Goal: Find specific page/section: Find specific page/section

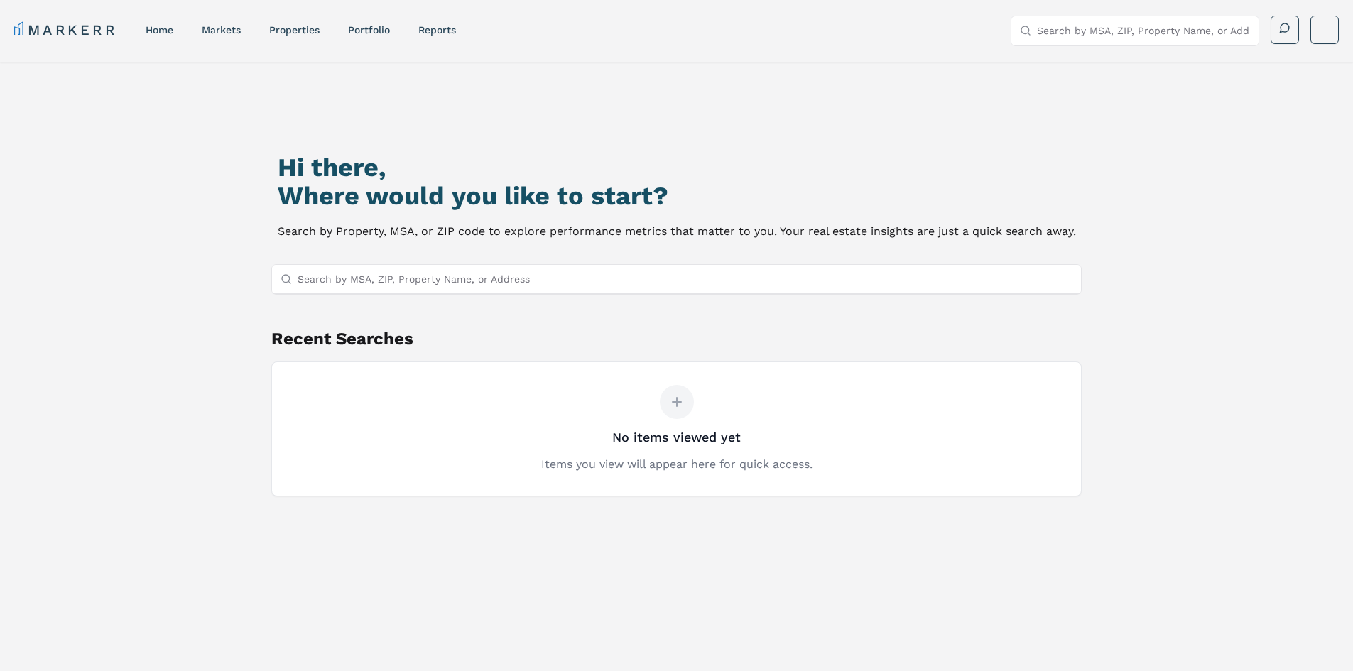
click at [481, 288] on input "Search by MSA, ZIP, Property Name, or Address" at bounding box center [685, 279] width 775 height 28
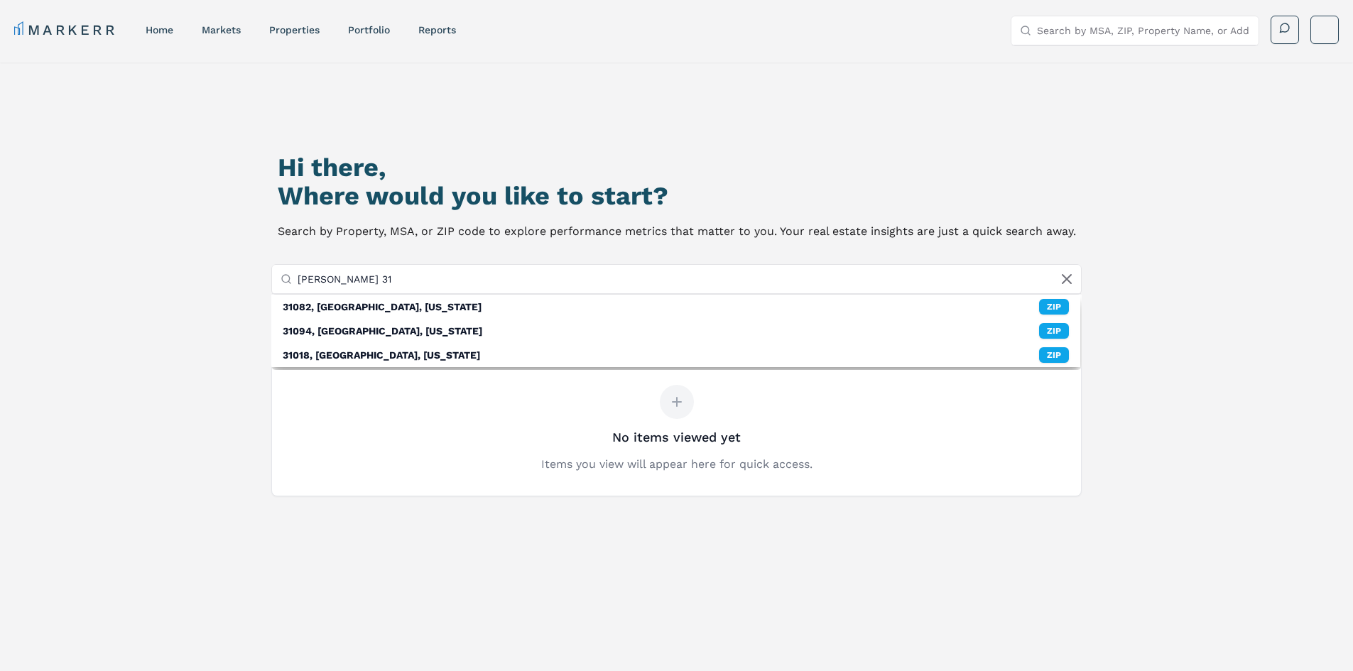
click at [379, 281] on input "gibson 31" at bounding box center [685, 279] width 775 height 28
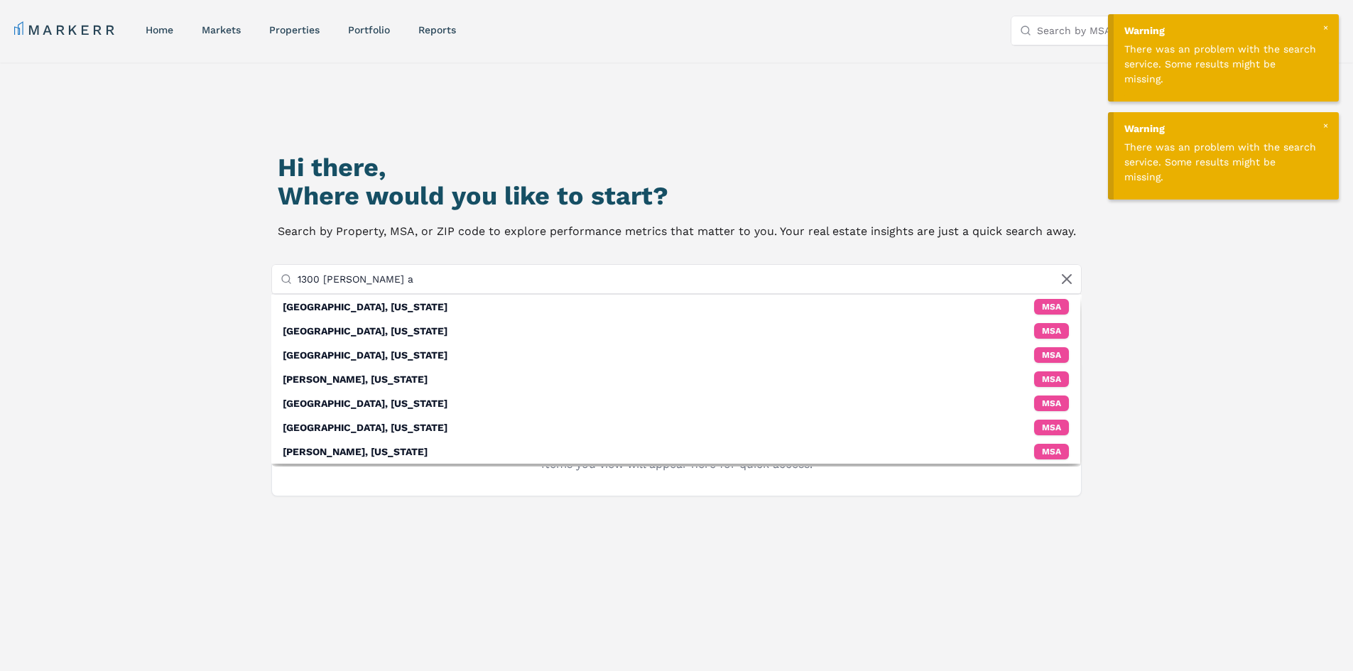
type input "1300 adams a"
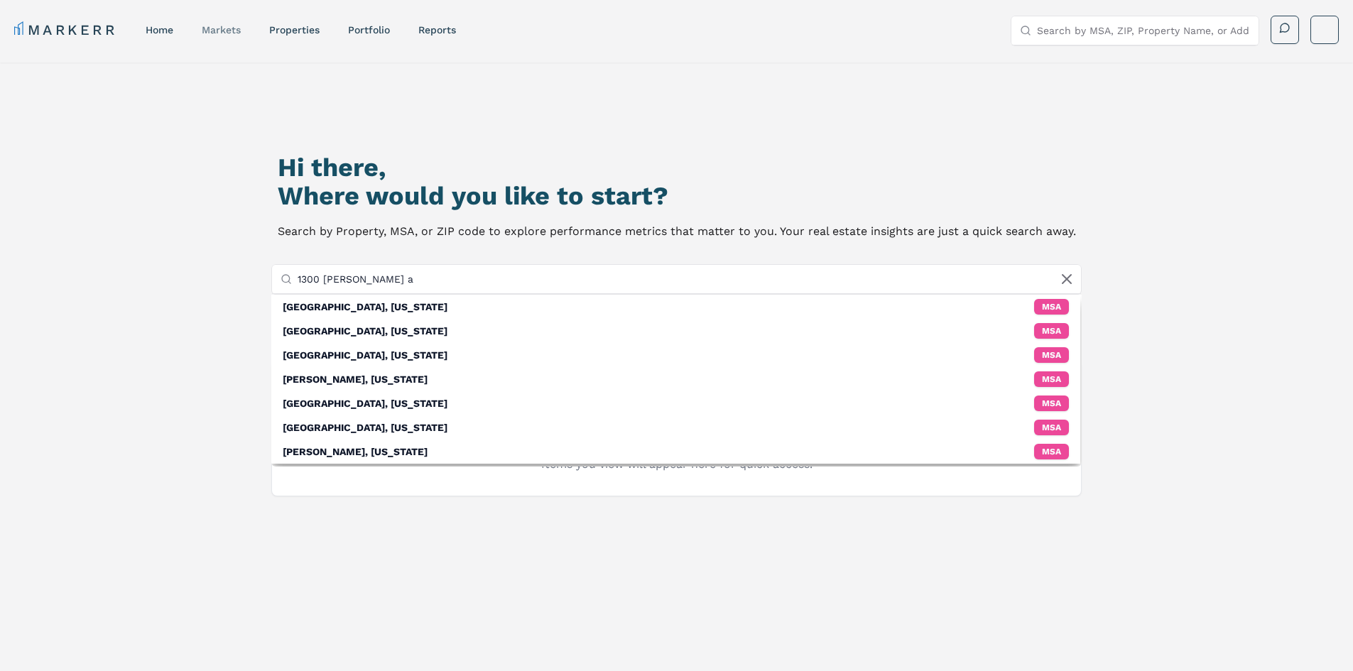
click at [229, 25] on link "markets" at bounding box center [221, 29] width 39 height 11
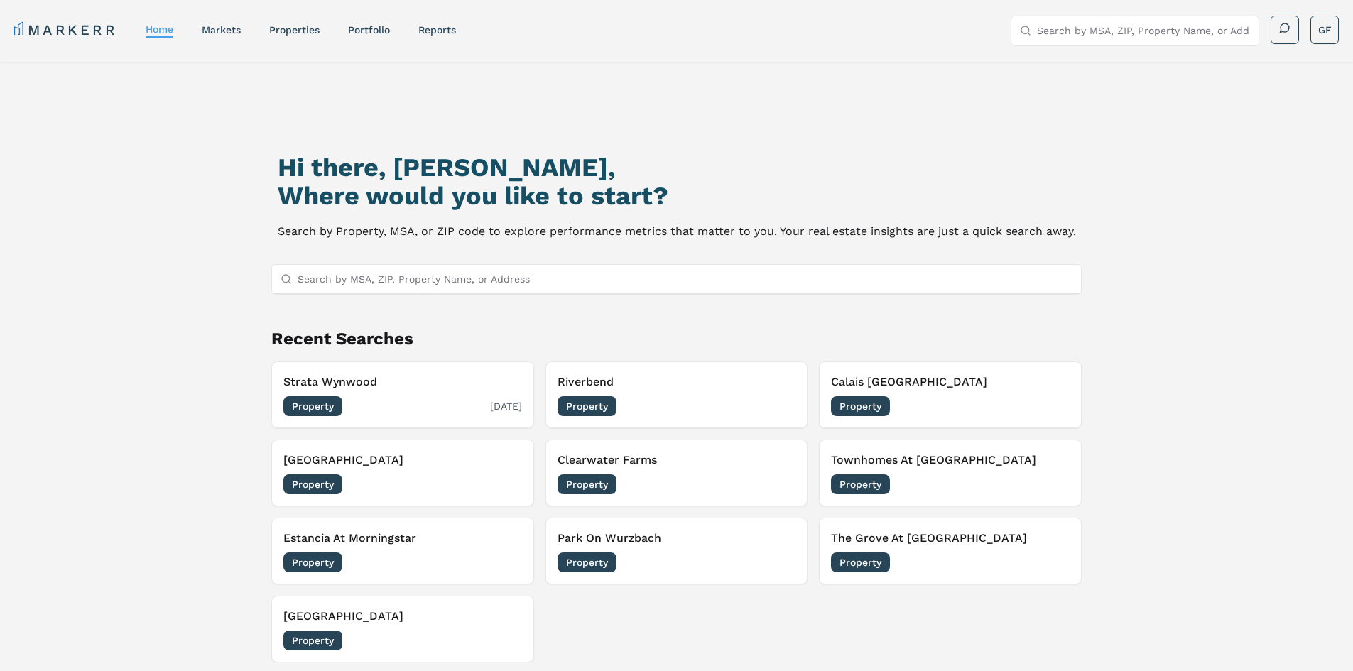
click at [355, 386] on h3 "Strata Wynwood" at bounding box center [402, 382] width 239 height 17
